Goal: Task Accomplishment & Management: Manage account settings

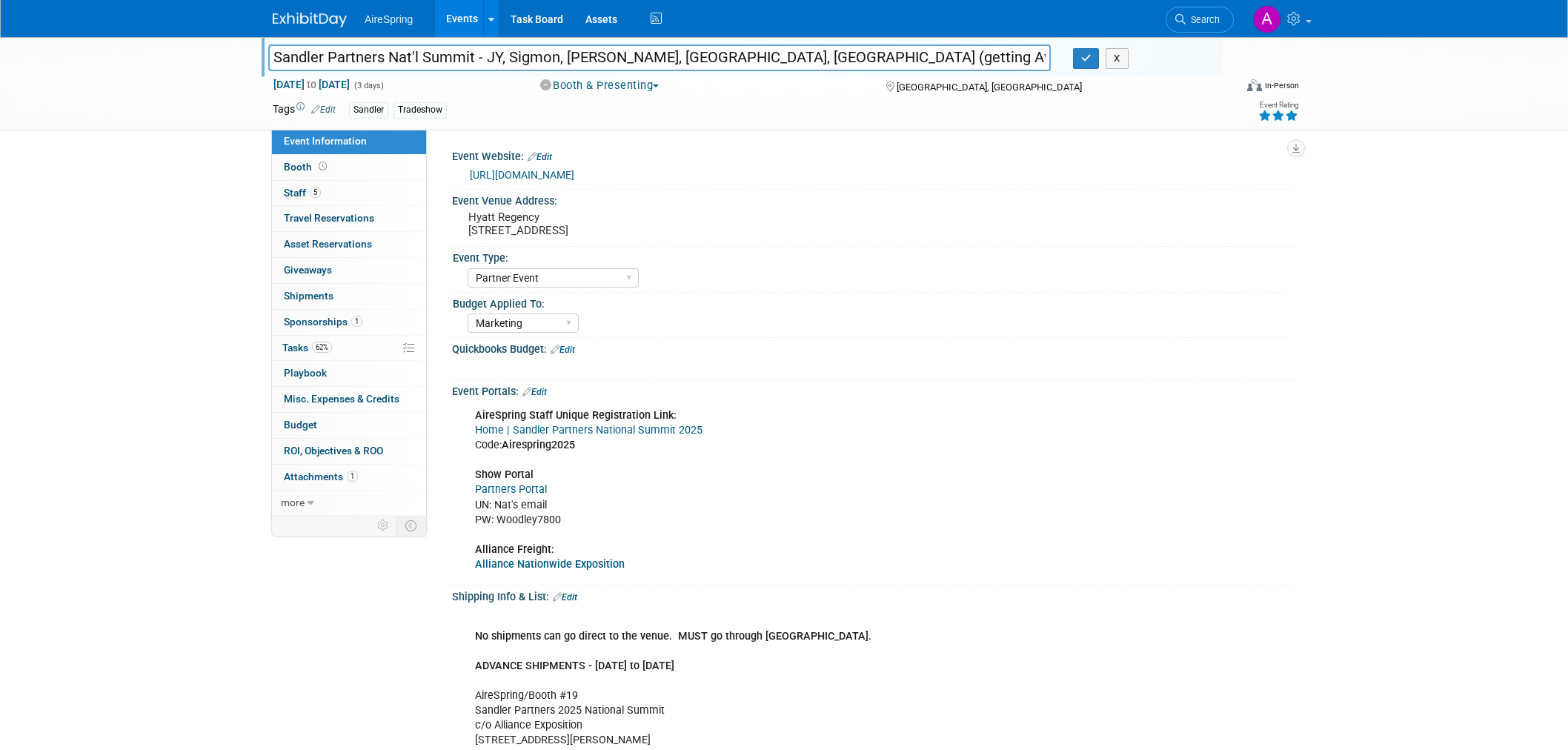
select select "Partner Event"
select select "Marketing"
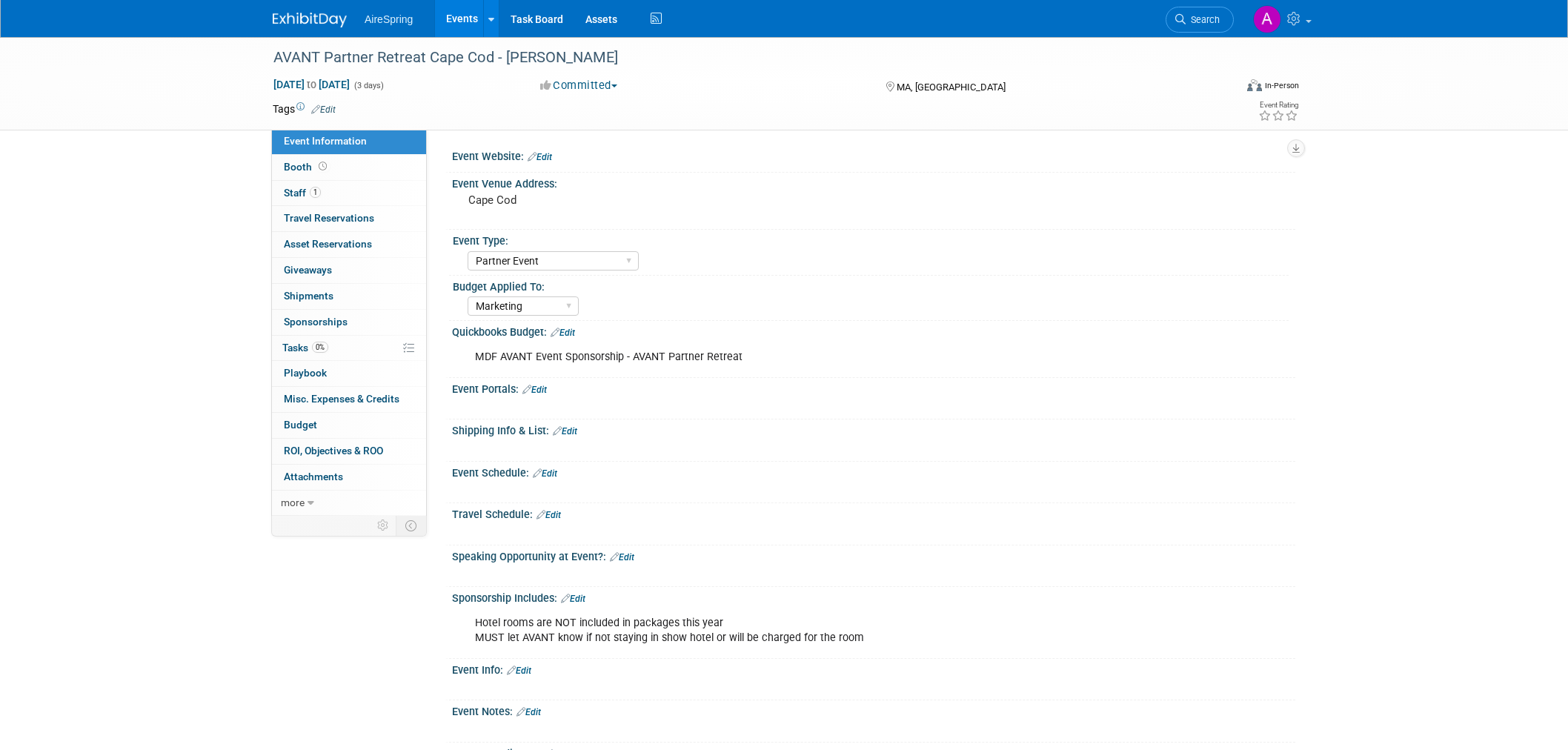
select select "Partner Event"
select select "Marketing"
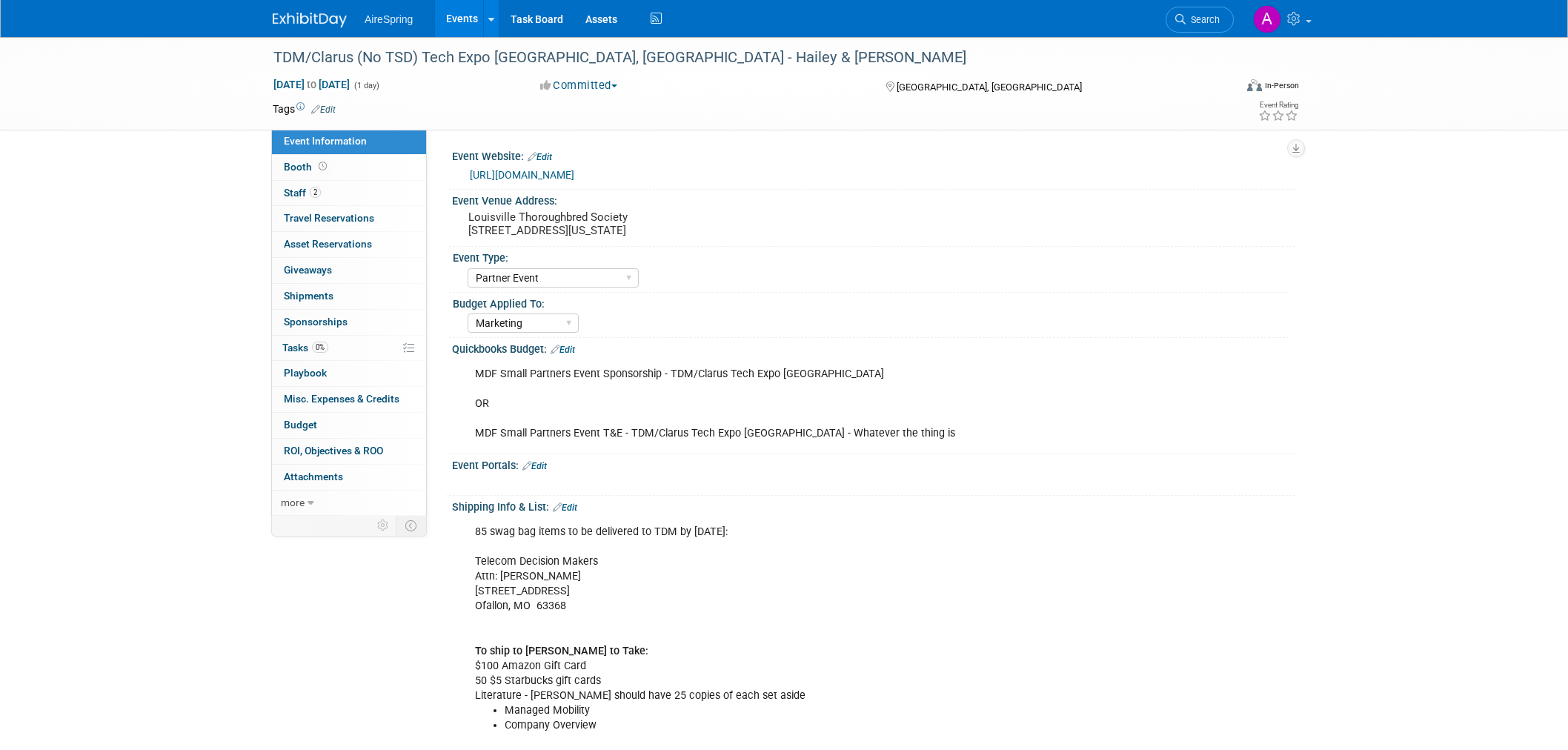
select select "Partner Event"
select select "Marketing"
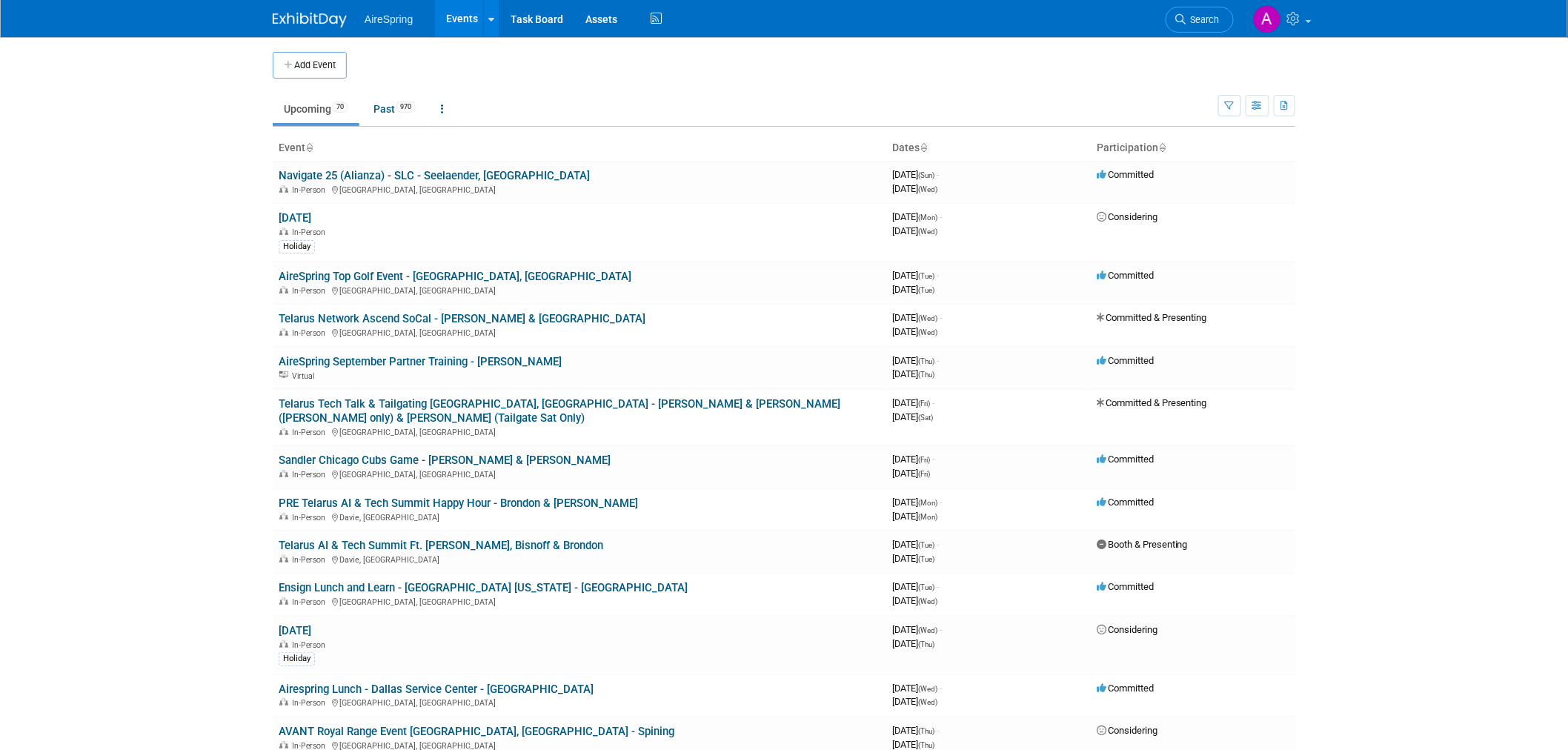
click at [174, 240] on body "AireSpring Events Add Event Bulk Upload Events Shareable Event Boards Recently …" at bounding box center [784, 375] width 1568 height 750
drag, startPoint x: 1421, startPoint y: 195, endPoint x: 1499, endPoint y: 82, distance: 137.3
click at [1423, 195] on body "AireSpring Events Add Event Bulk Upload Events Shareable Event Boards Recently …" at bounding box center [784, 375] width 1568 height 750
